Goal: Task Accomplishment & Management: Manage account settings

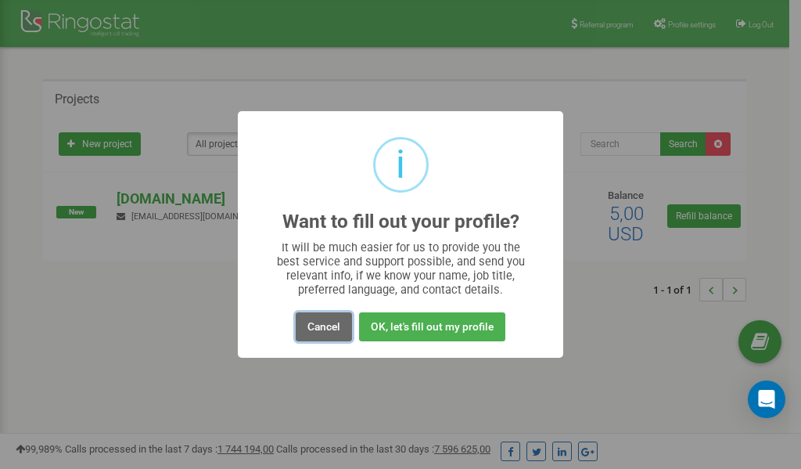
click at [313, 327] on button "Cancel" at bounding box center [324, 326] width 56 height 29
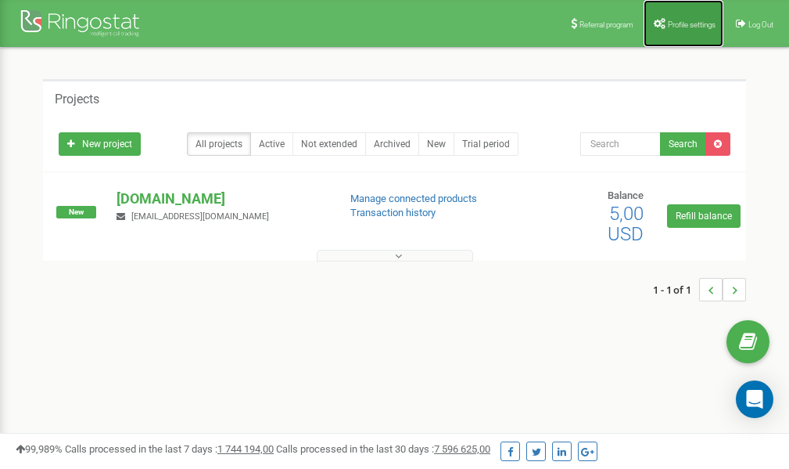
click at [668, 26] on span "Profile settings" at bounding box center [692, 24] width 48 height 9
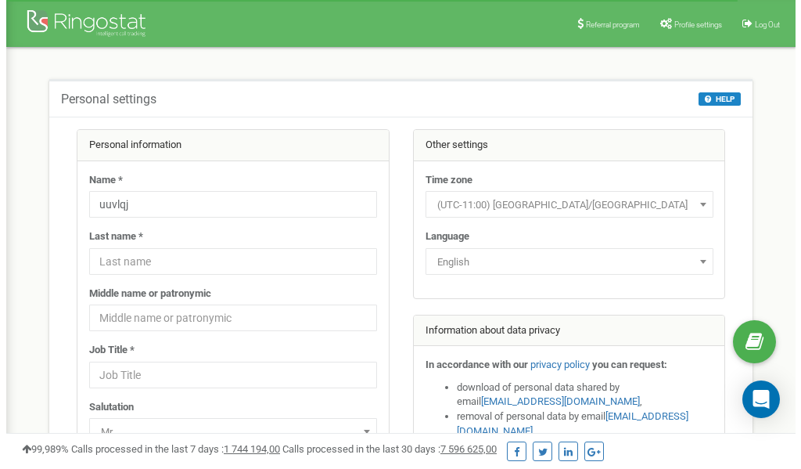
scroll to position [78, 0]
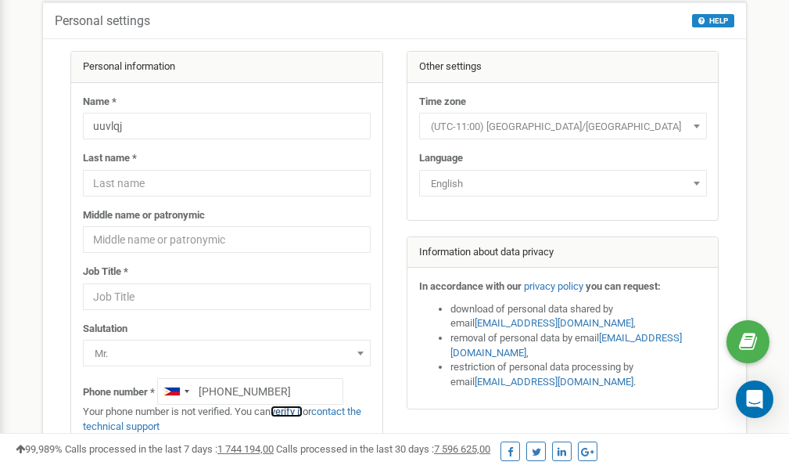
click at [293, 411] on link "verify it" at bounding box center [287, 411] width 32 height 12
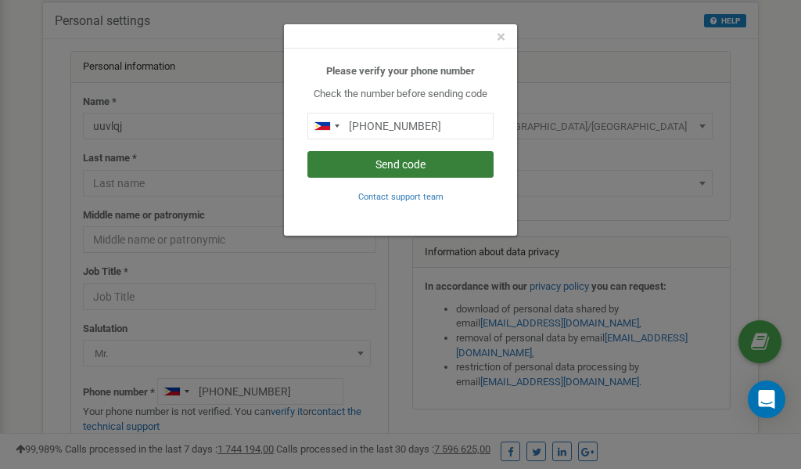
click at [415, 163] on button "Send code" at bounding box center [400, 164] width 186 height 27
